Goal: Find specific page/section: Find specific page/section

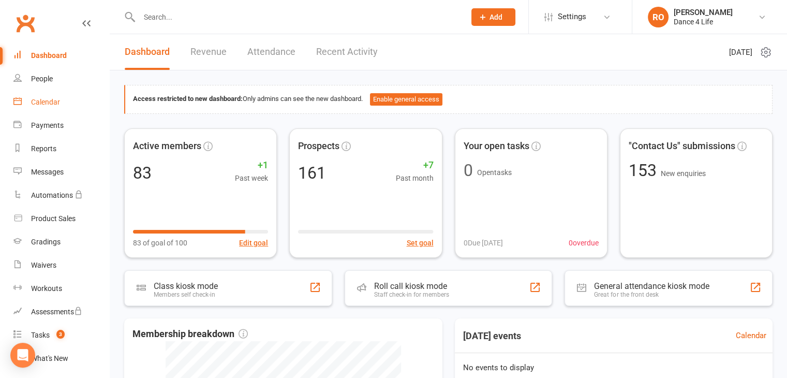
click at [39, 107] on link "Calendar" at bounding box center [61, 102] width 96 height 23
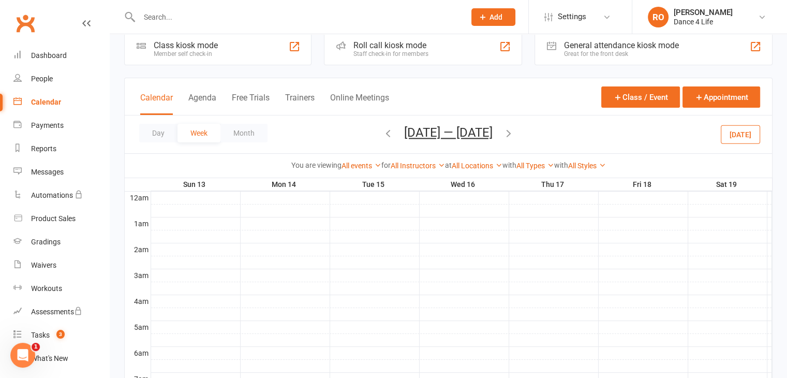
scroll to position [52, 0]
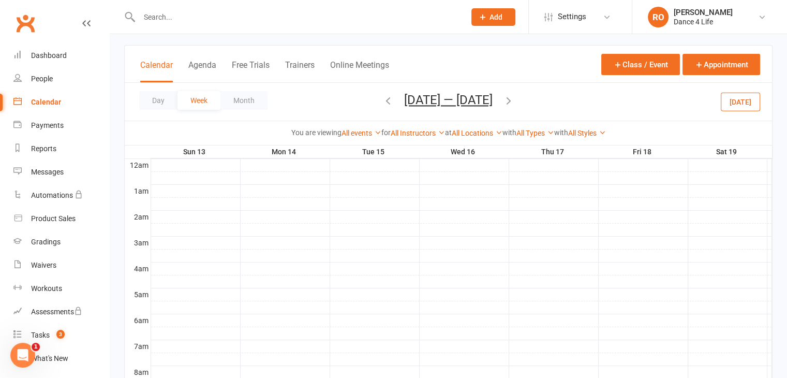
click at [757, 93] on button "[DATE]" at bounding box center [740, 101] width 39 height 19
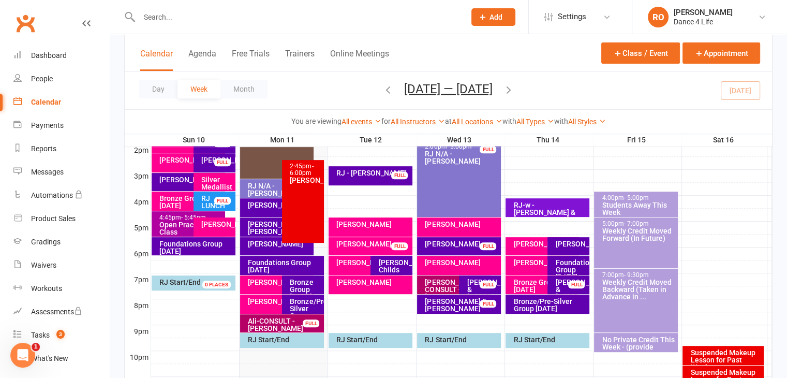
scroll to position [426, 0]
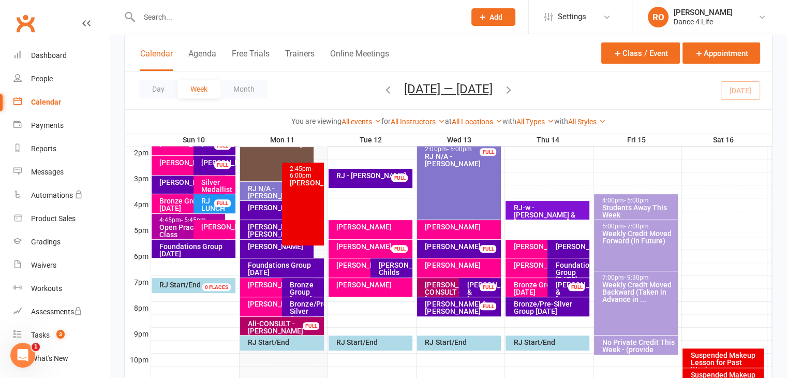
click at [335, 86] on div "Day Week Month [DATE] — [DATE] [DATE] Sun Mon Tue Wed Thu Fri Sat 27 28 29 30 3…" at bounding box center [448, 90] width 647 height 38
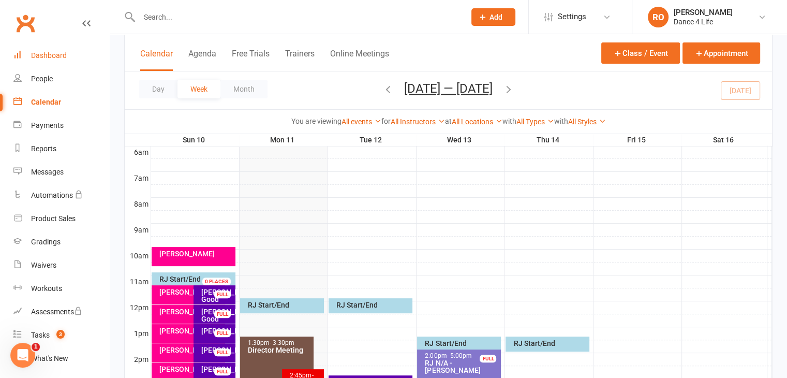
scroll to position [219, 0]
click at [285, 17] on input "text" at bounding box center [297, 17] width 322 height 14
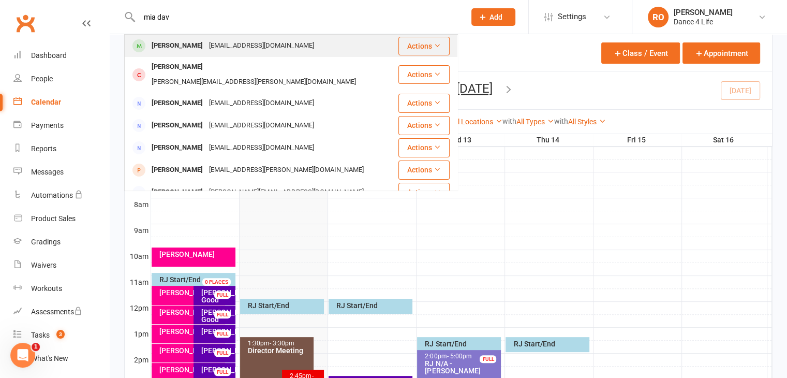
type input "mia dav"
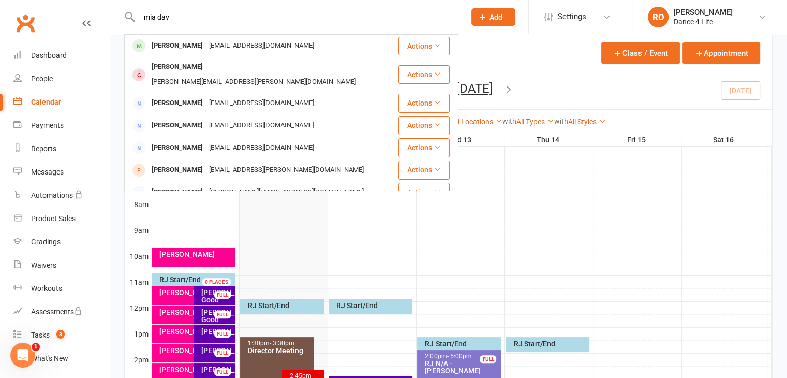
click at [279, 44] on div "[PERSON_NAME] [EMAIL_ADDRESS][DOMAIN_NAME]" at bounding box center [261, 45] width 272 height 21
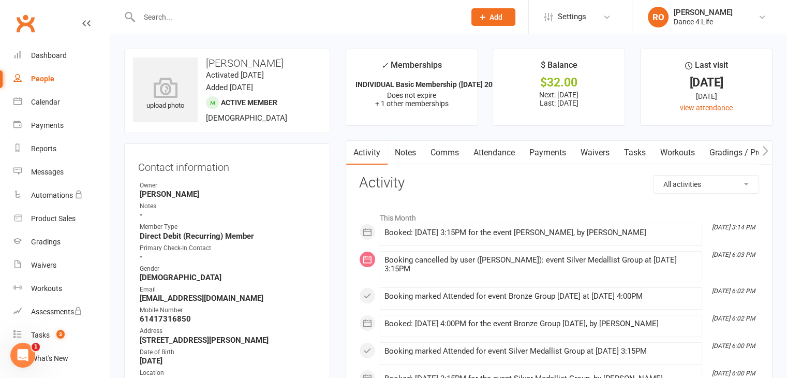
click at [546, 154] on link "Payments" at bounding box center [547, 153] width 51 height 24
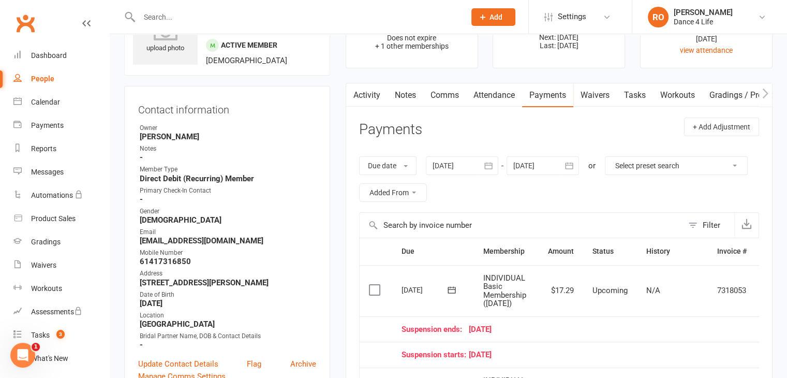
scroll to position [259, 0]
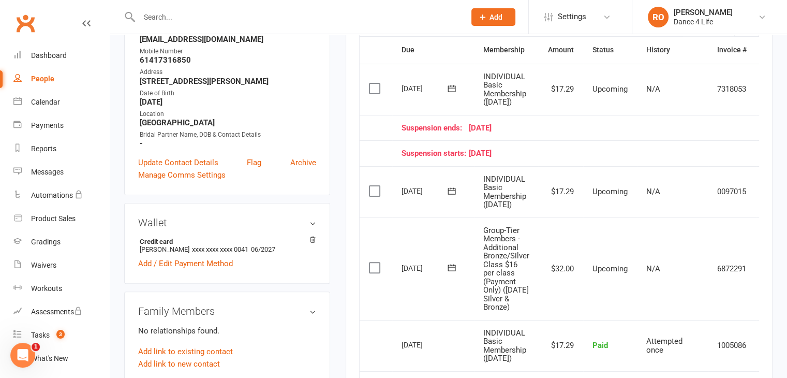
click at [560, 199] on td "$17.29" at bounding box center [561, 191] width 44 height 51
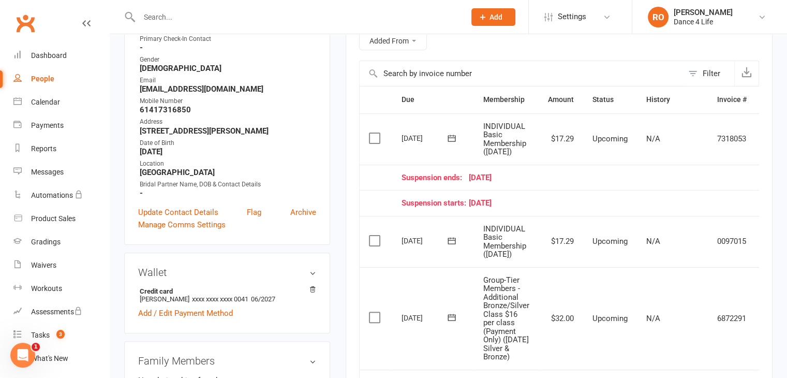
scroll to position [207, 0]
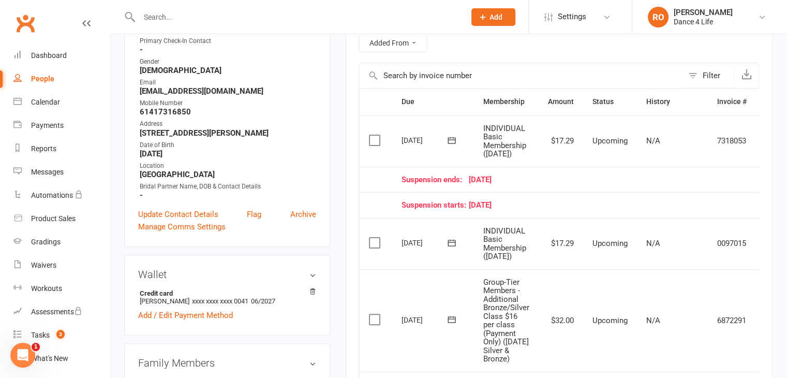
click at [566, 338] on td "$32.00" at bounding box center [561, 320] width 44 height 102
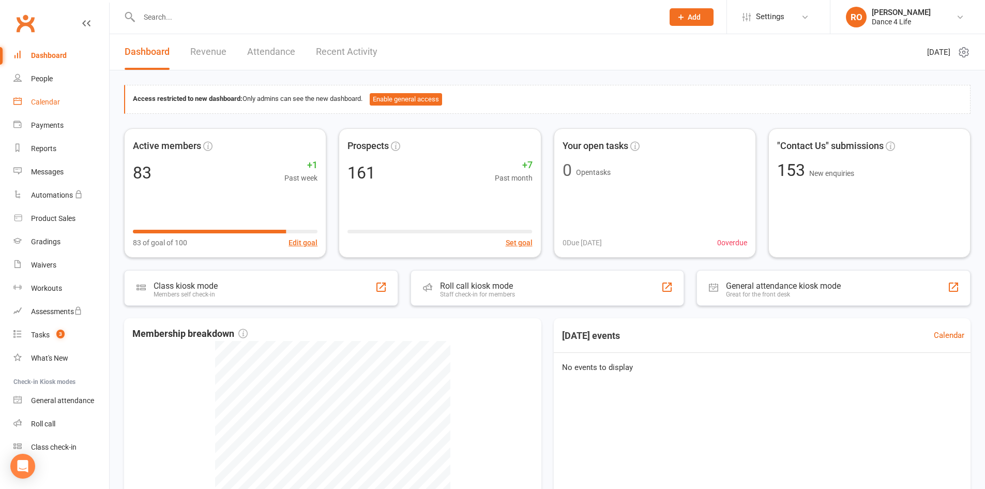
click at [68, 98] on link "Calendar" at bounding box center [61, 102] width 96 height 23
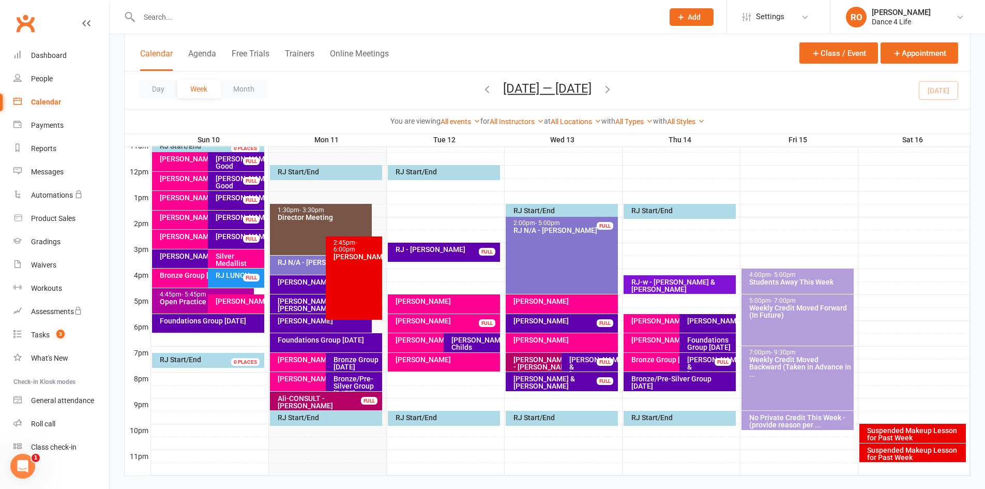
scroll to position [372, 0]
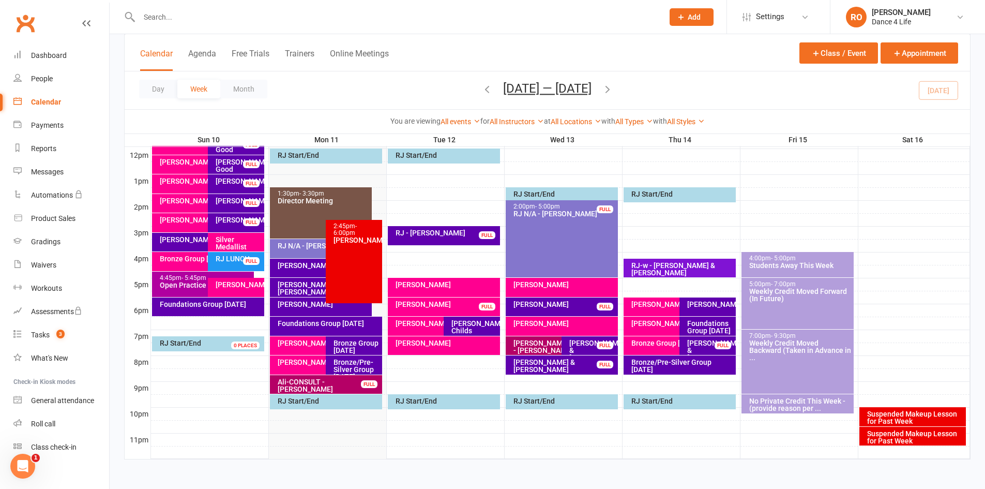
click at [200, 229] on div "[PERSON_NAME]" at bounding box center [205, 239] width 93 height 7
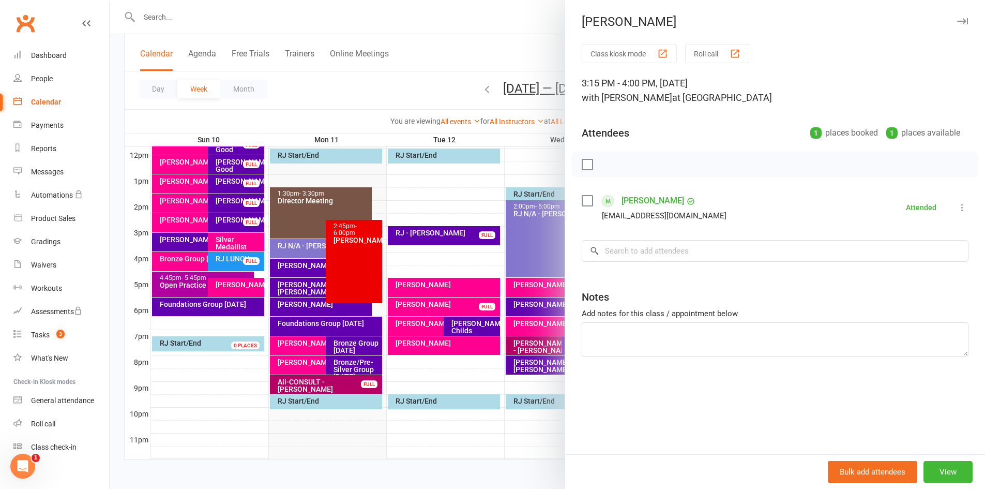
click at [201, 229] on div at bounding box center [548, 244] width 876 height 489
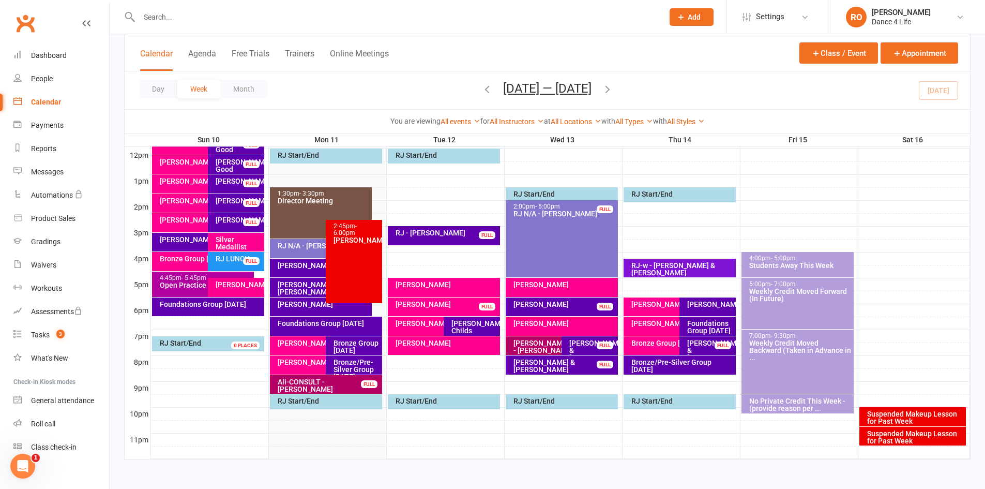
click at [199, 229] on div "[PERSON_NAME]" at bounding box center [203, 242] width 102 height 19
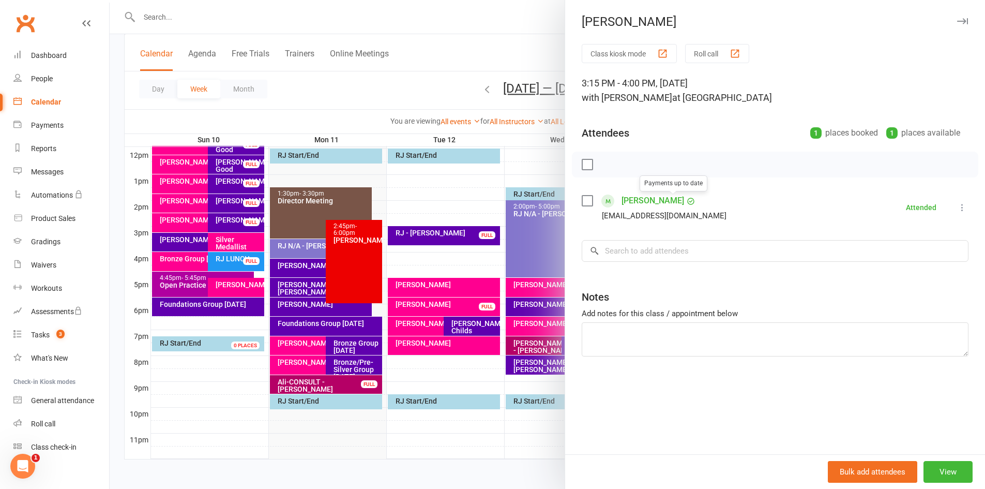
click at [393, 206] on link "[PERSON_NAME]" at bounding box center [653, 200] width 63 height 17
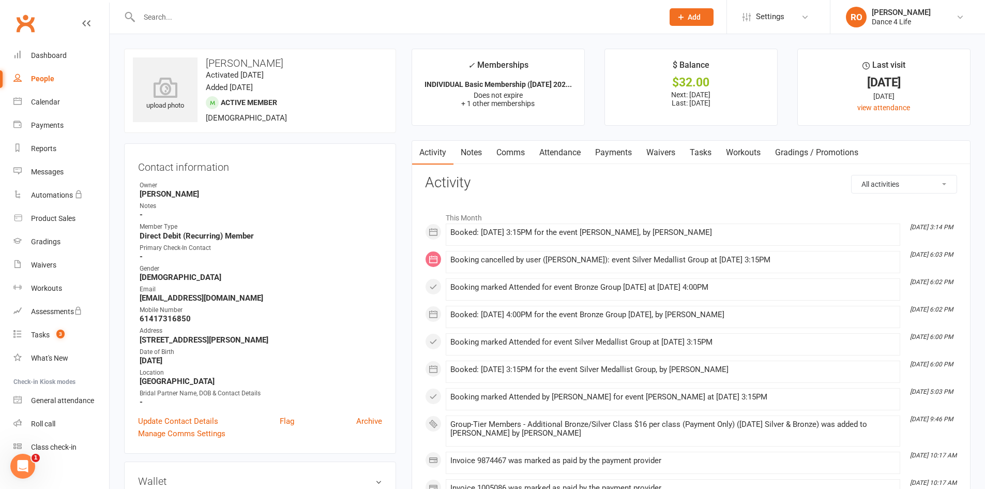
click at [393, 150] on link "Payments" at bounding box center [613, 153] width 51 height 24
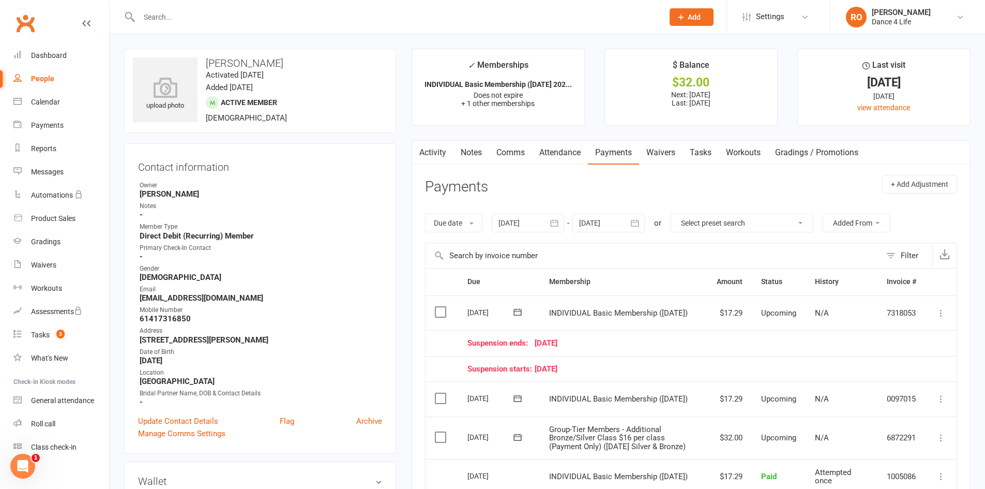
click at [393, 221] on div at bounding box center [528, 223] width 72 height 19
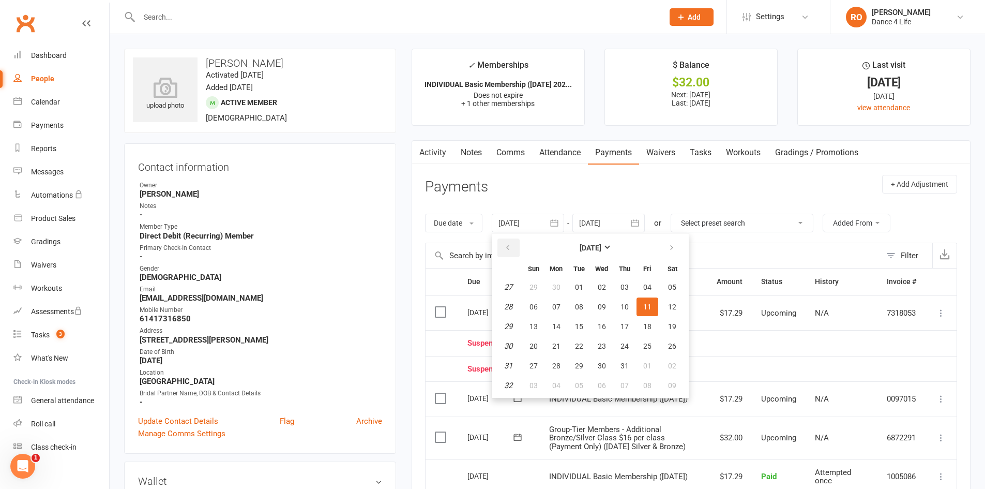
click at [393, 229] on button "button" at bounding box center [509, 247] width 22 height 19
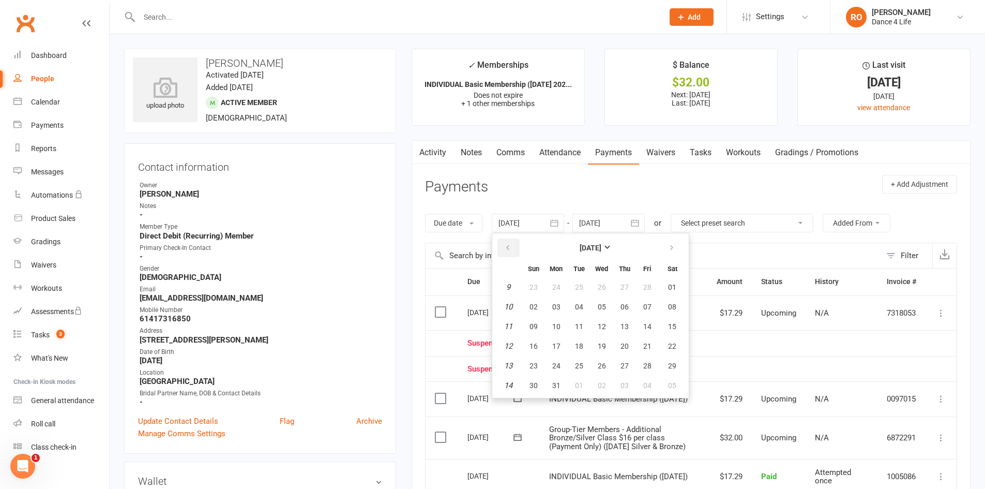
click at [393, 229] on button "button" at bounding box center [509, 247] width 22 height 19
click at [393, 229] on span "01" at bounding box center [534, 287] width 8 height 8
type input "01 Dec 2024"
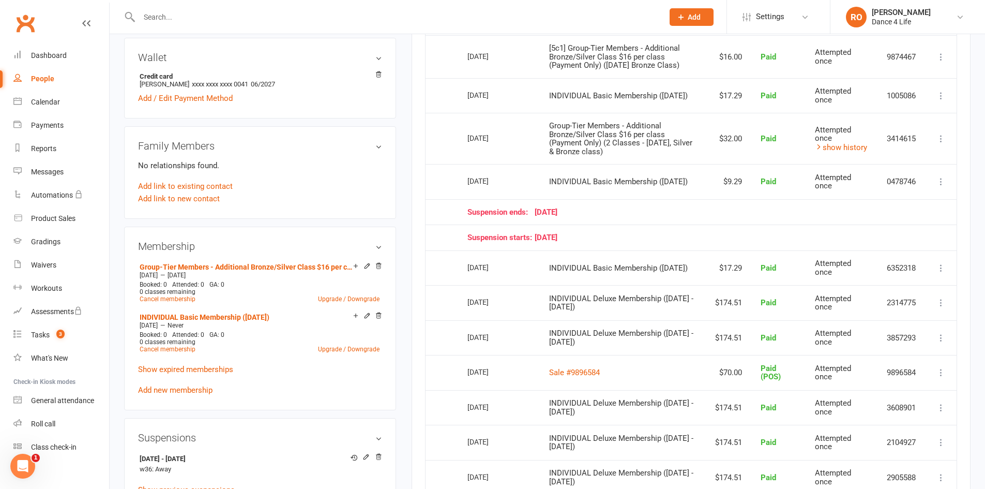
scroll to position [569, 0]
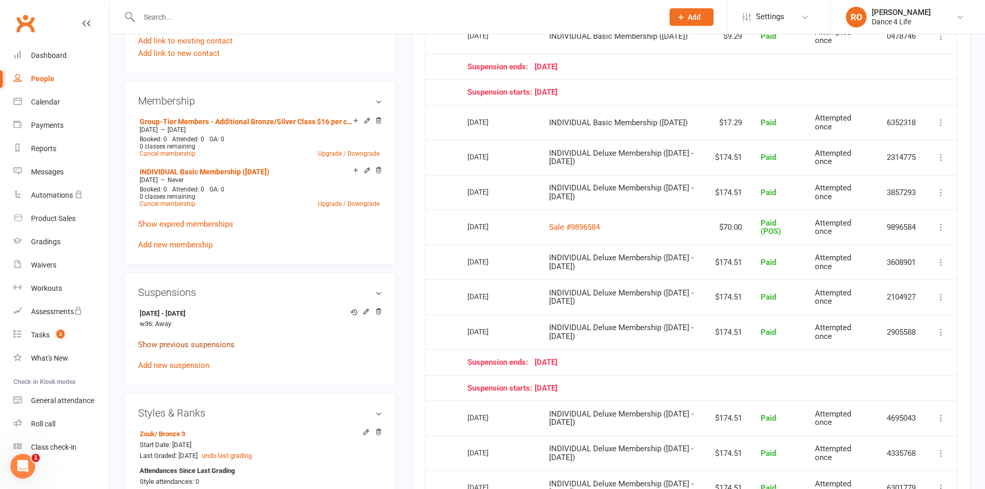
click at [210, 229] on link "Show previous suspensions" at bounding box center [186, 344] width 97 height 9
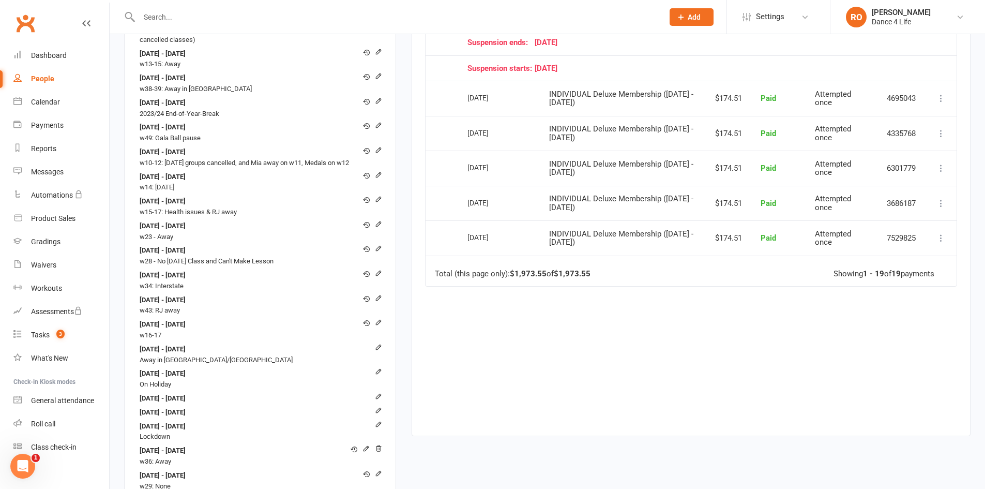
scroll to position [983, 0]
